Goal: Information Seeking & Learning: Learn about a topic

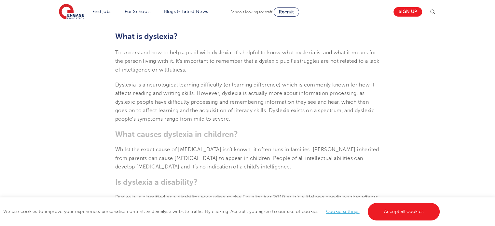
scroll to position [275, 0]
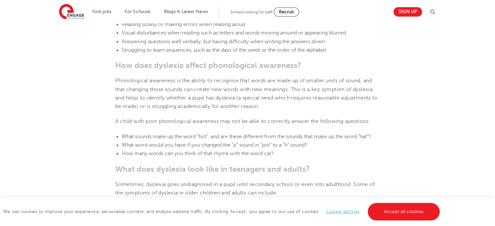
scroll to position [725, 0]
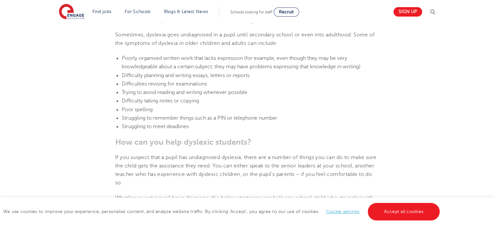
scroll to position [874, 0]
click at [457, 196] on div "engage SEND• 6 Min read [DATE] Supporting [MEDICAL_DATA] In Schools: 10 Teachin…" at bounding box center [247, 173] width 495 height 2046
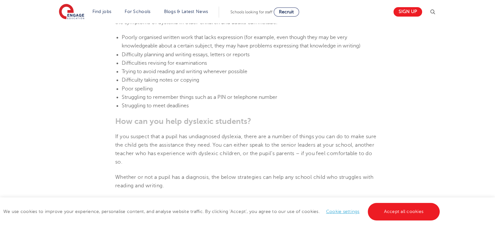
scroll to position [893, 0]
click at [458, 203] on div "We use cookies to improve your experience, personalise content, and analyse web…" at bounding box center [247, 211] width 495 height 29
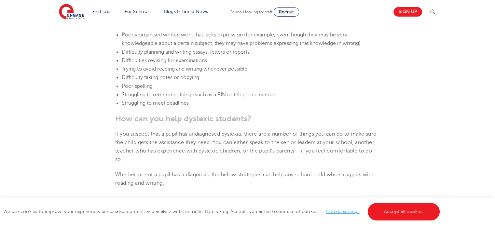
scroll to position [896, 0]
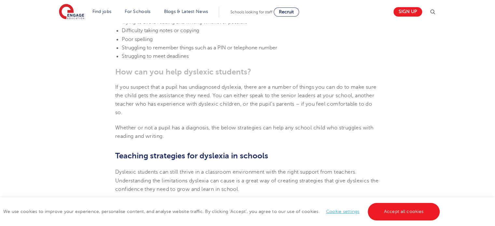
click at [460, 203] on div "We use cookies to improve your experience, personalise content, and analyse web…" at bounding box center [247, 211] width 495 height 29
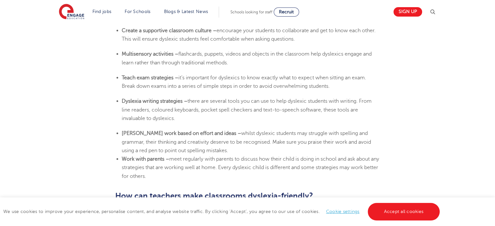
scroll to position [1257, 0]
